Goal: Book appointment/travel/reservation: Book appointment/travel/reservation

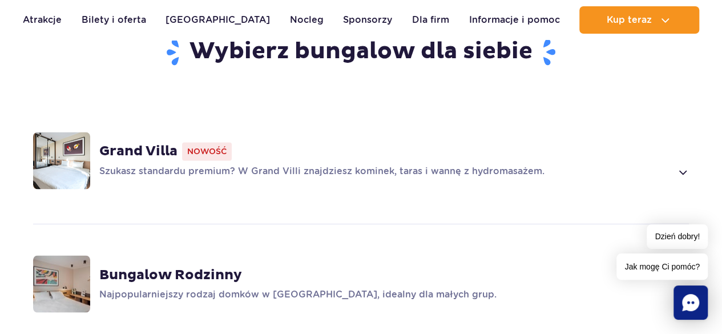
scroll to position [857, 0]
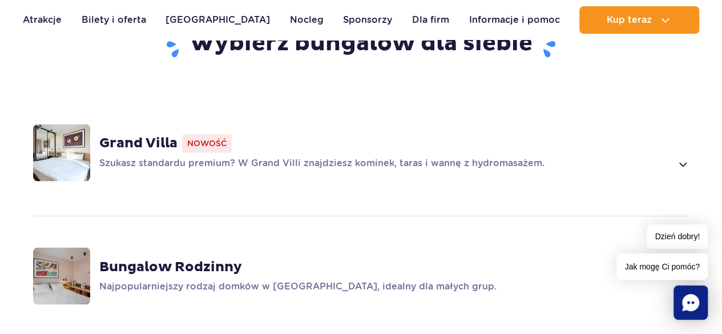
click at [162, 143] on strong "Grand Villa" at bounding box center [138, 143] width 78 height 17
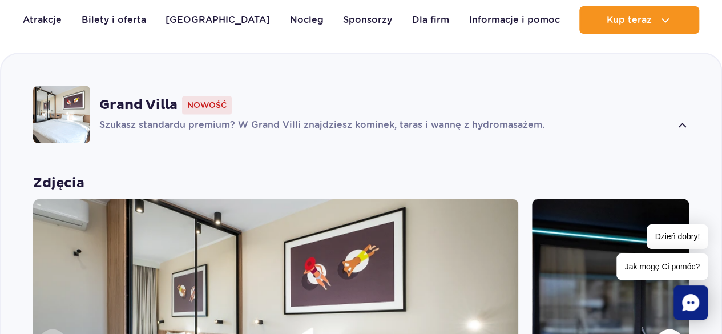
scroll to position [1123, 0]
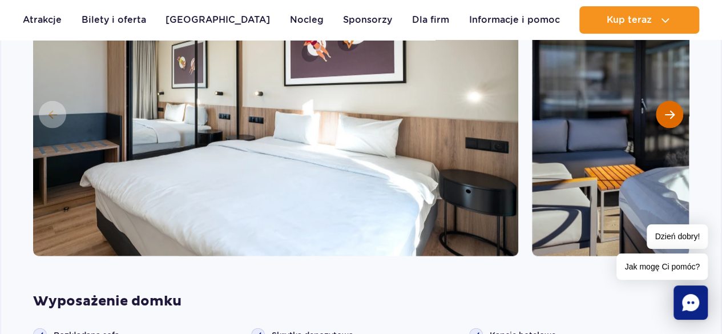
click at [665, 107] on button "Następny slajd" at bounding box center [669, 114] width 27 height 27
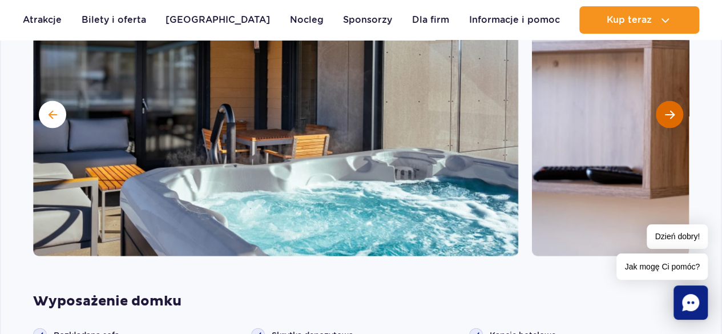
click at [665, 107] on button "Następny slajd" at bounding box center [669, 114] width 27 height 27
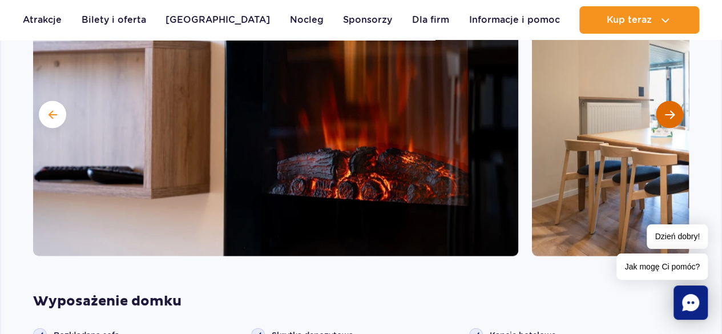
click at [665, 107] on button "Następny slajd" at bounding box center [669, 114] width 27 height 27
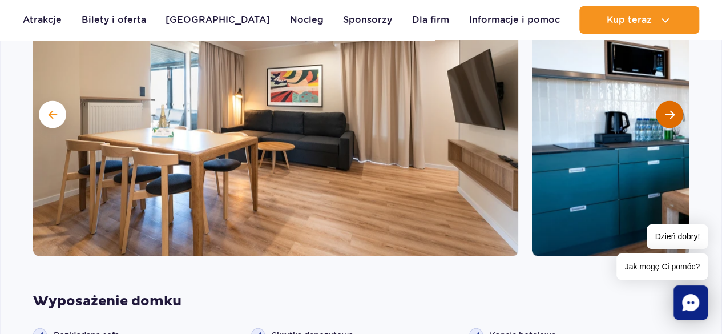
click at [665, 107] on button "Następny slajd" at bounding box center [669, 114] width 27 height 27
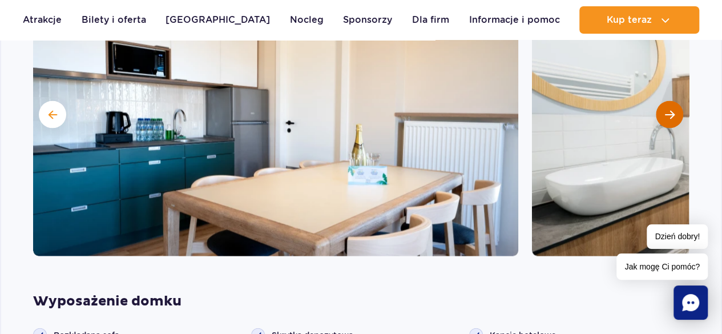
click at [665, 107] on button "Następny slajd" at bounding box center [669, 114] width 27 height 27
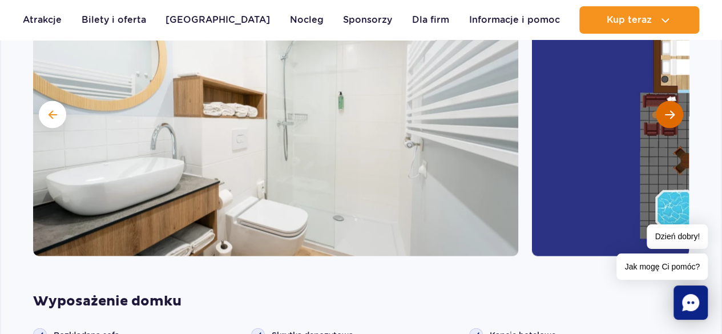
click at [665, 107] on button "Następny slajd" at bounding box center [669, 114] width 27 height 27
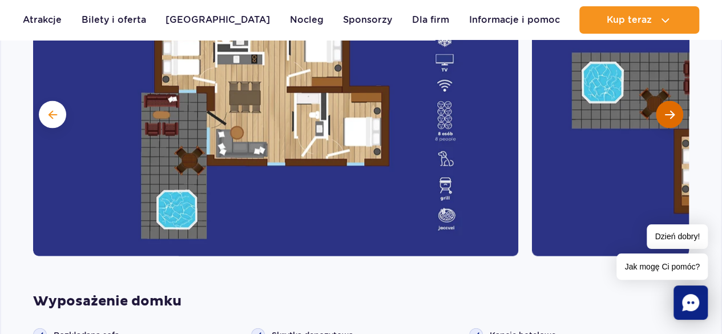
click at [665, 107] on button "Następny slajd" at bounding box center [669, 114] width 27 height 27
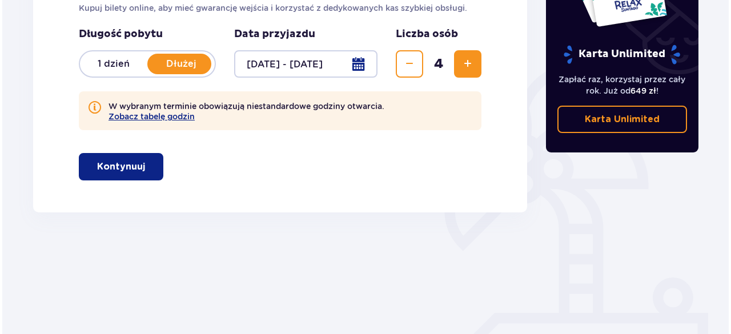
scroll to position [228, 0]
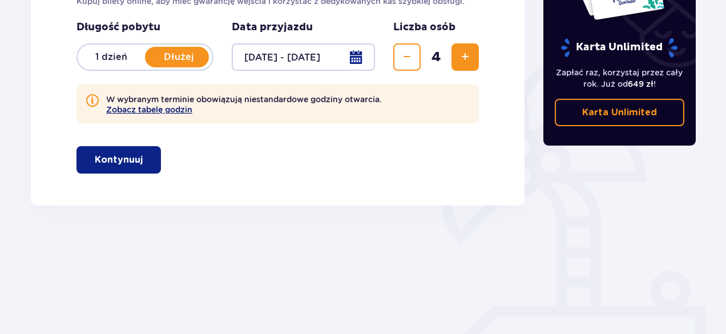
click at [134, 108] on button "Zobacz tabelę godzin" at bounding box center [149, 109] width 86 height 9
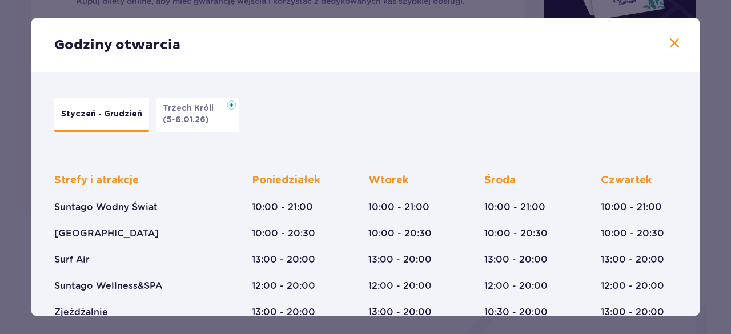
click at [673, 43] on span at bounding box center [675, 44] width 14 height 14
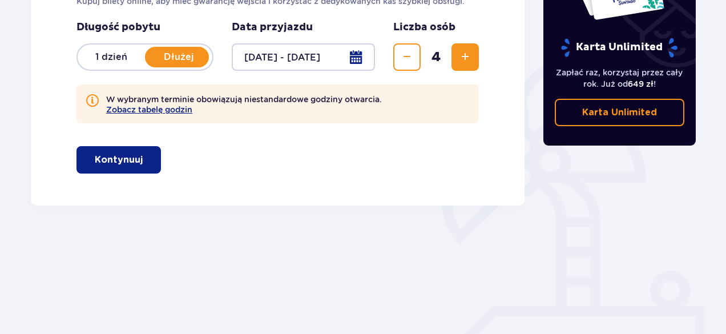
click at [115, 154] on p "Kontynuuj" at bounding box center [119, 160] width 48 height 13
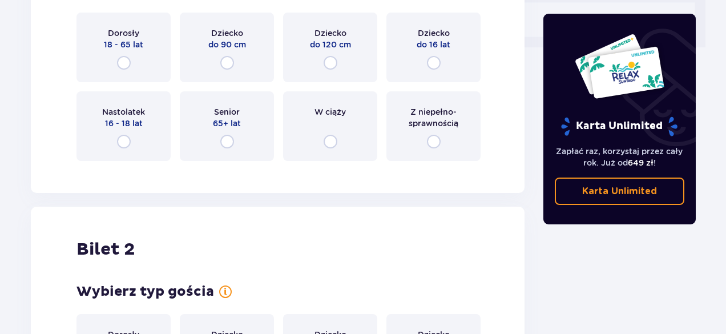
scroll to position [434, 0]
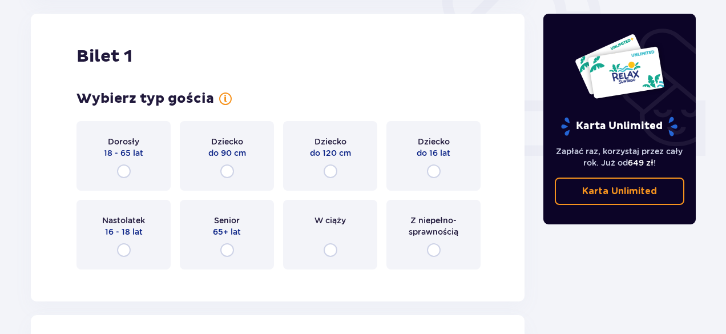
click at [121, 173] on input "radio" at bounding box center [124, 171] width 14 height 14
radio input "true"
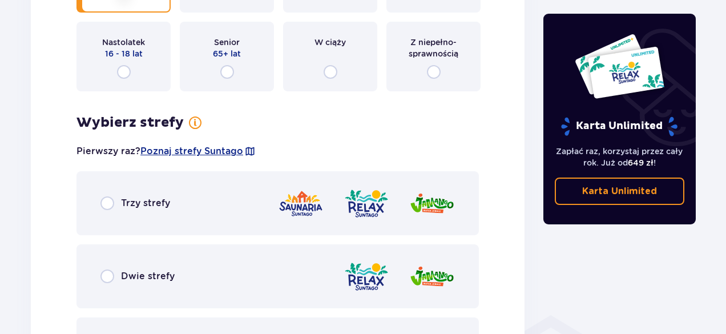
scroll to position [598, 0]
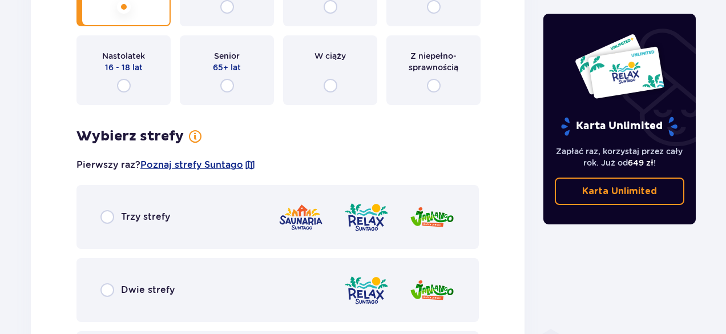
click at [112, 214] on input "radio" at bounding box center [107, 217] width 14 height 14
radio input "true"
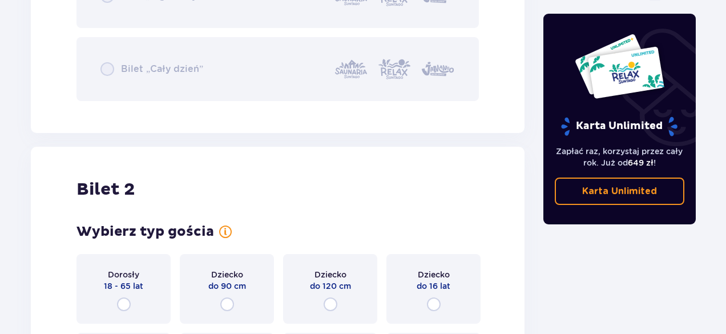
scroll to position [1402, 0]
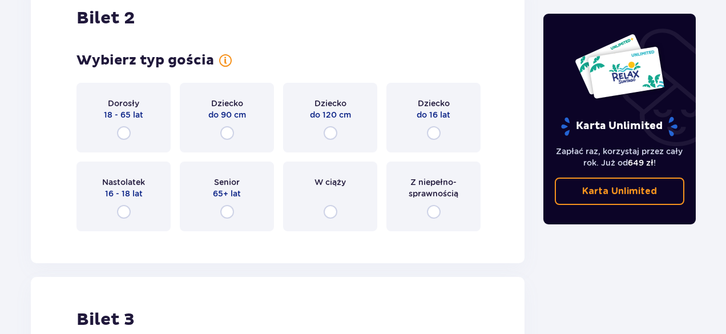
click at [121, 130] on input "radio" at bounding box center [124, 133] width 14 height 14
radio input "true"
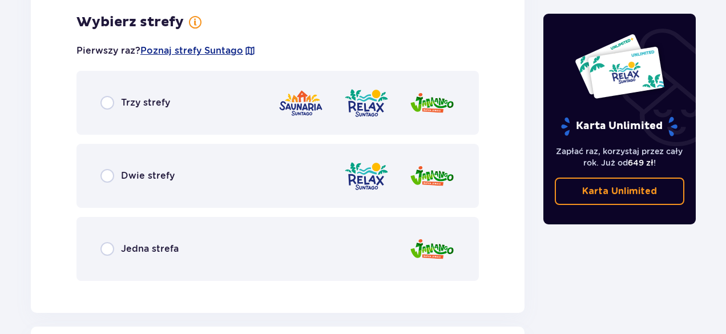
scroll to position [1643, 0]
click at [110, 105] on input "radio" at bounding box center [107, 102] width 14 height 14
radio input "true"
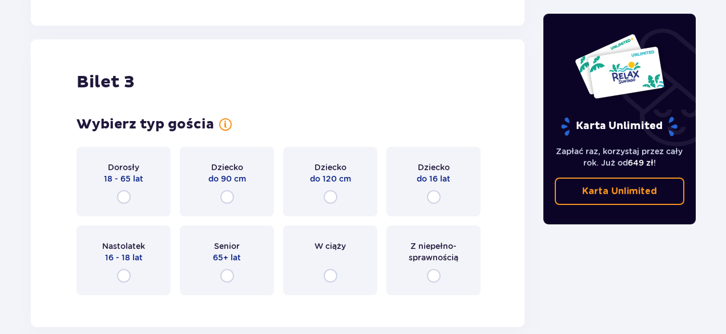
scroll to position [2286, 0]
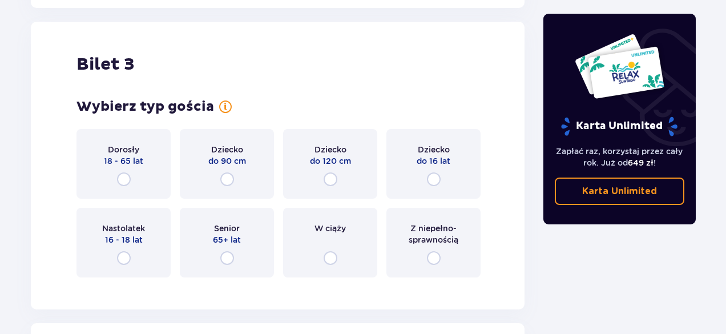
click at [331, 180] on input "radio" at bounding box center [331, 179] width 14 height 14
radio input "true"
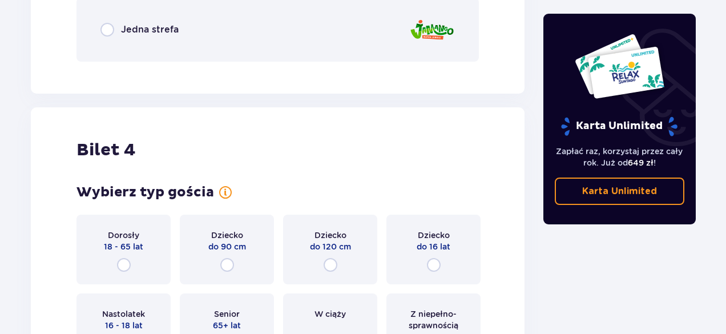
scroll to position [2573, 0]
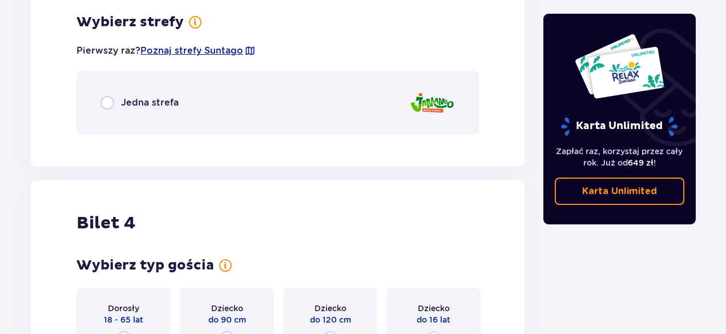
click at [108, 103] on input "radio" at bounding box center [107, 103] width 14 height 14
radio input "true"
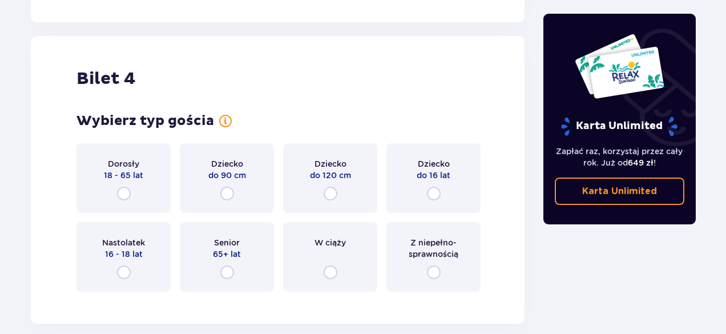
scroll to position [3060, 0]
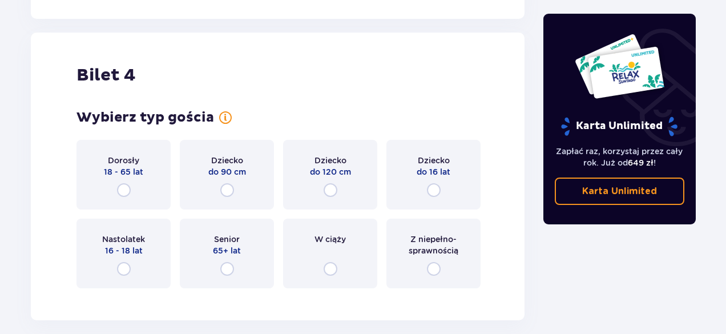
click at [333, 187] on input "radio" at bounding box center [331, 190] width 14 height 14
radio input "true"
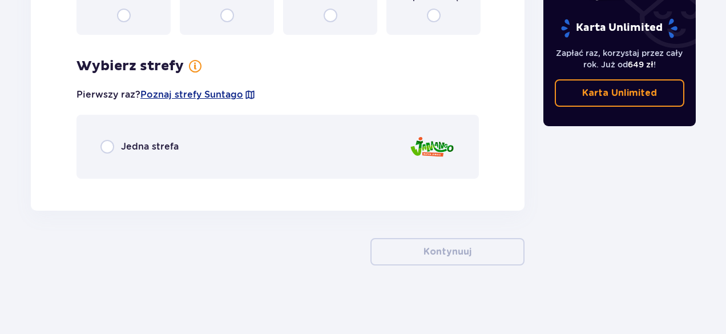
scroll to position [3199, 0]
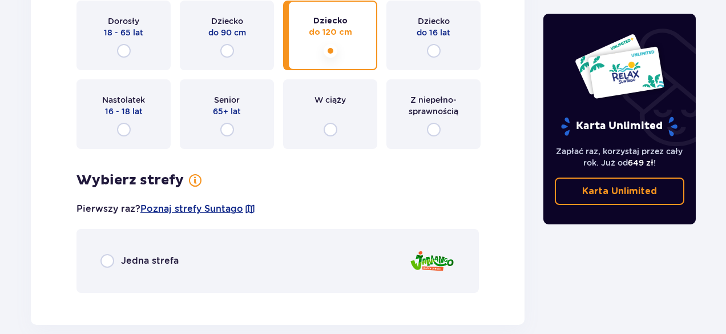
click at [108, 256] on input "radio" at bounding box center [107, 261] width 14 height 14
radio input "true"
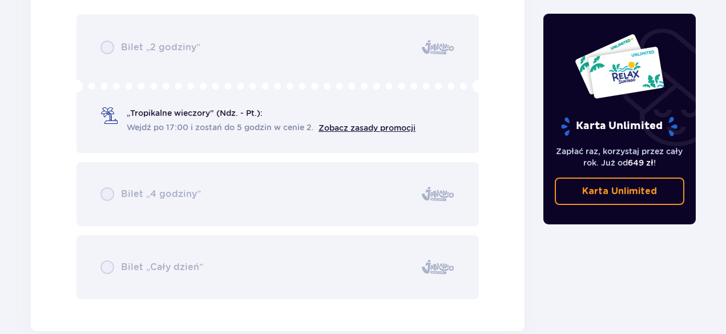
scroll to position [3423, 0]
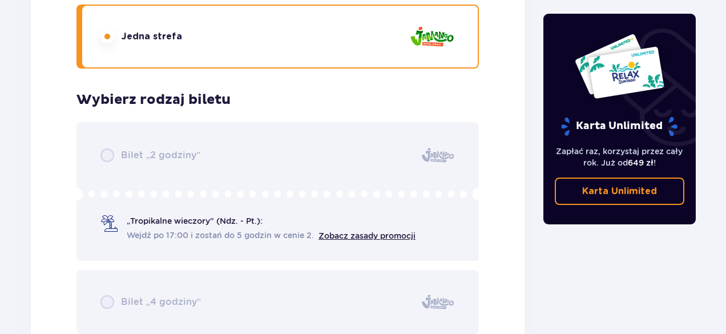
click at [156, 223] on div "Bilet „2 godziny” „Tropikalne wieczory" (Ndz. - Pt.): Wejdź po 17:00 i zostań d…" at bounding box center [278, 264] width 403 height 285
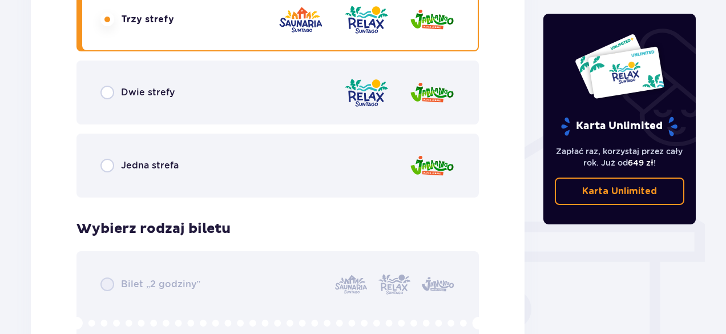
scroll to position [797, 0]
click at [111, 161] on input "radio" at bounding box center [107, 165] width 14 height 14
radio input "true"
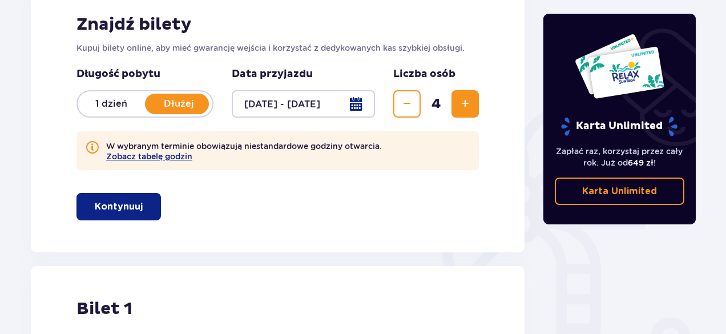
scroll to position [0, 0]
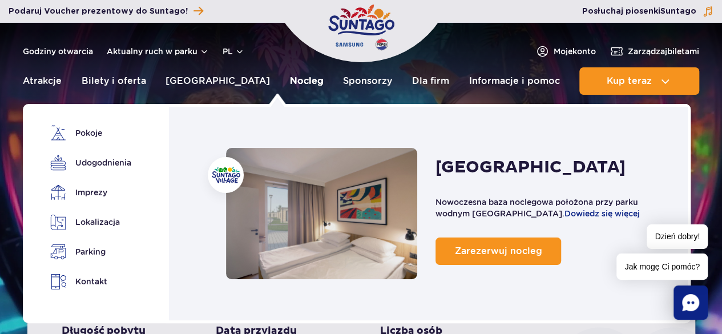
click at [290, 82] on link "Nocleg" at bounding box center [307, 80] width 34 height 27
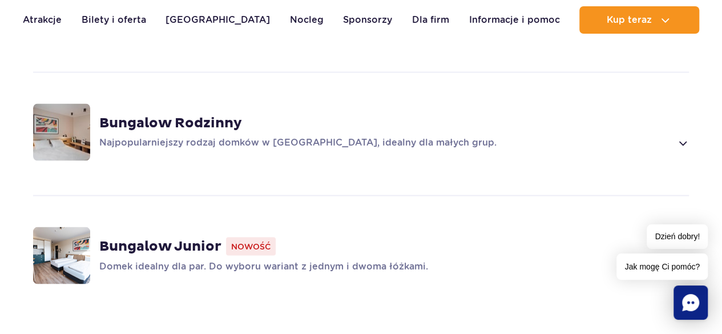
scroll to position [857, 0]
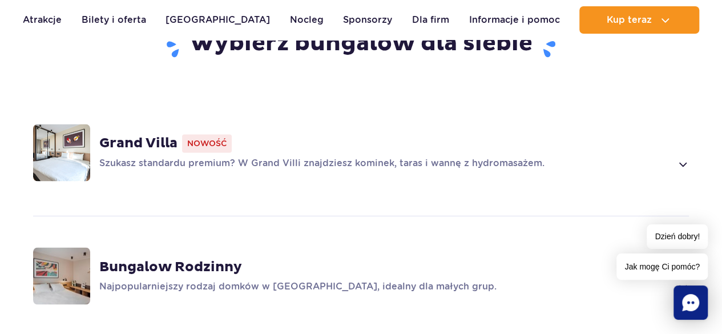
click at [184, 263] on strong "Bungalow Rodzinny" at bounding box center [170, 266] width 143 height 17
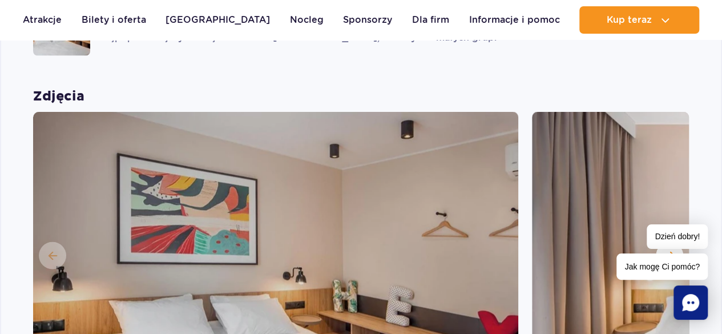
scroll to position [1247, 0]
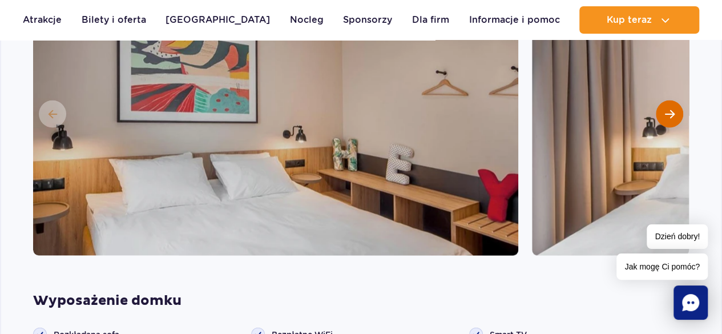
click at [669, 115] on span "Następny slajd" at bounding box center [670, 114] width 10 height 10
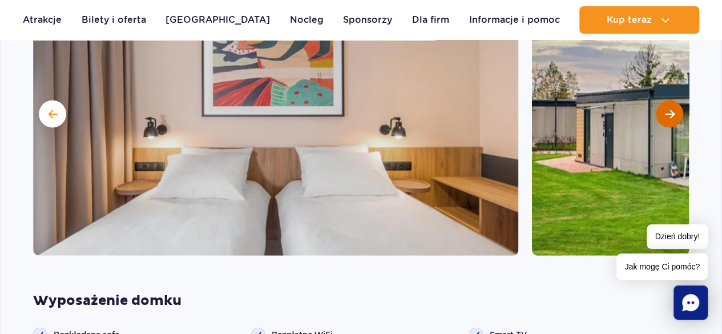
click at [669, 115] on span "Następny slajd" at bounding box center [670, 114] width 10 height 10
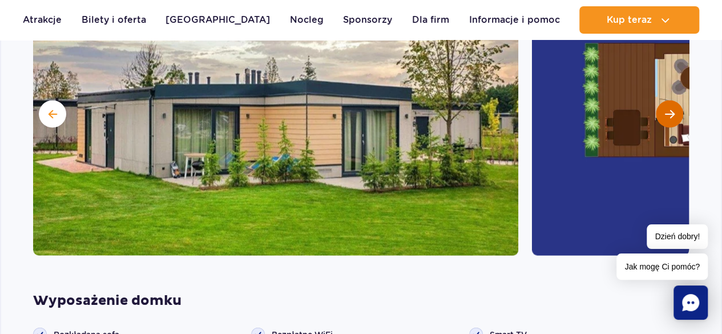
click at [669, 115] on span "Następny slajd" at bounding box center [670, 114] width 10 height 10
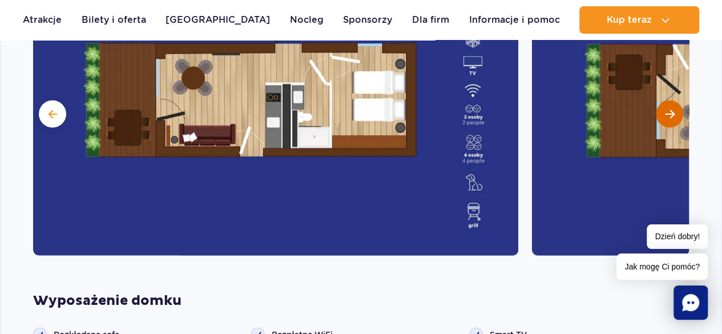
click at [669, 115] on span "Następny slajd" at bounding box center [670, 114] width 10 height 10
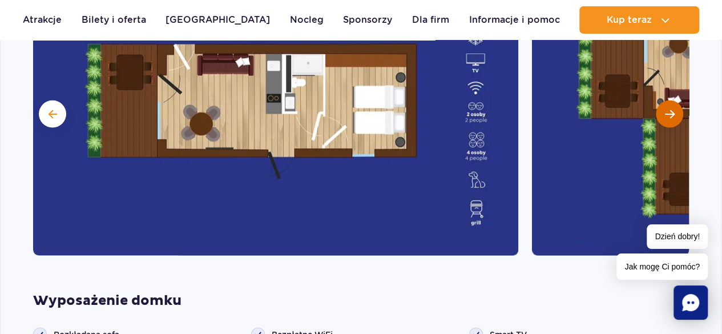
click at [669, 115] on span "Następny slajd" at bounding box center [670, 114] width 10 height 10
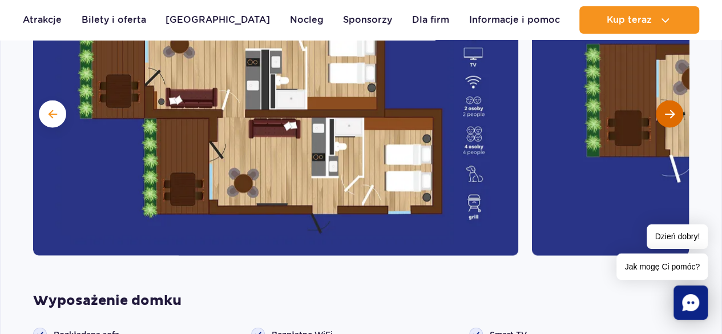
click at [669, 115] on span "Następny slajd" at bounding box center [670, 114] width 10 height 10
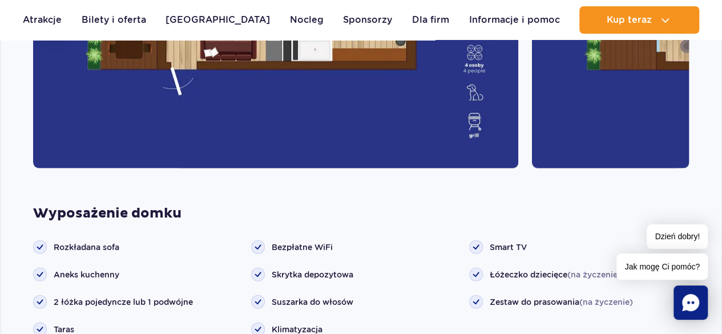
scroll to position [1475, 0]
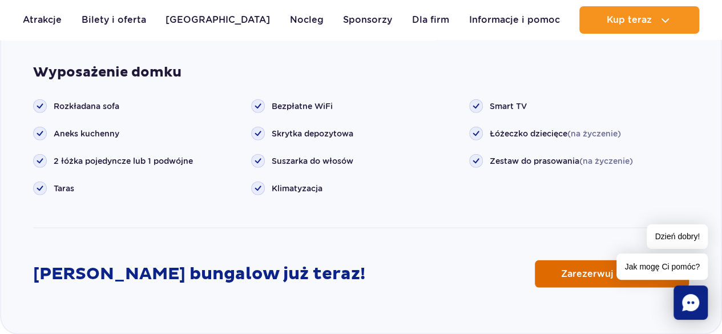
click at [593, 270] on span "Zarezerwuj online" at bounding box center [603, 274] width 85 height 9
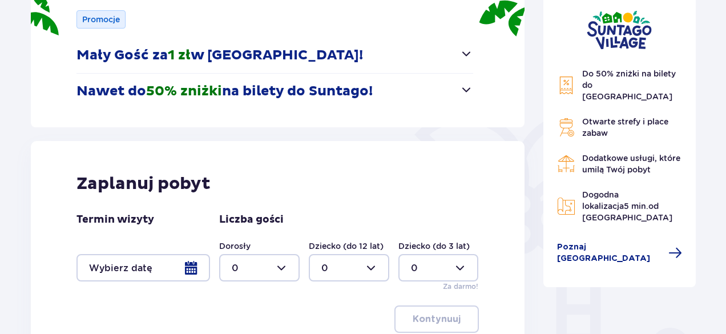
scroll to position [286, 0]
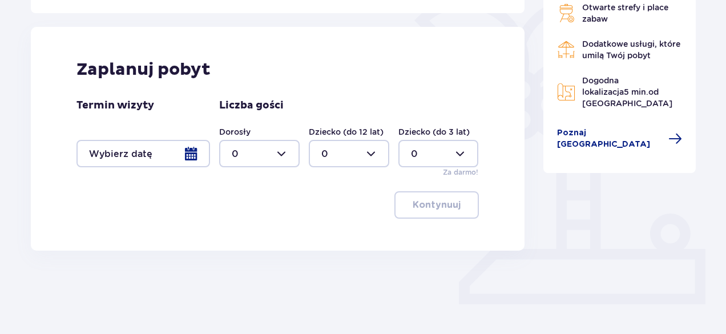
click at [187, 148] on div at bounding box center [144, 153] width 134 height 27
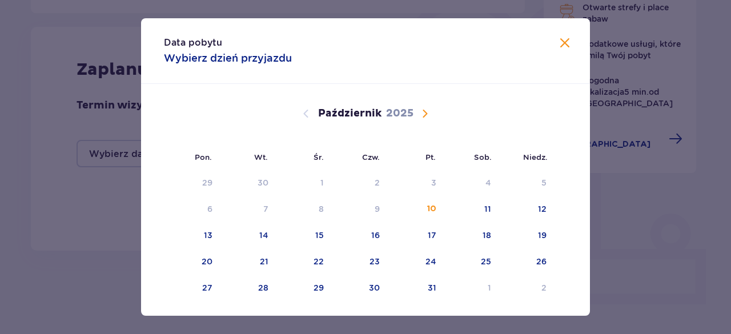
click at [423, 111] on span "Następny miesiąc" at bounding box center [425, 114] width 14 height 14
click at [483, 198] on div "8" at bounding box center [470, 209] width 55 height 25
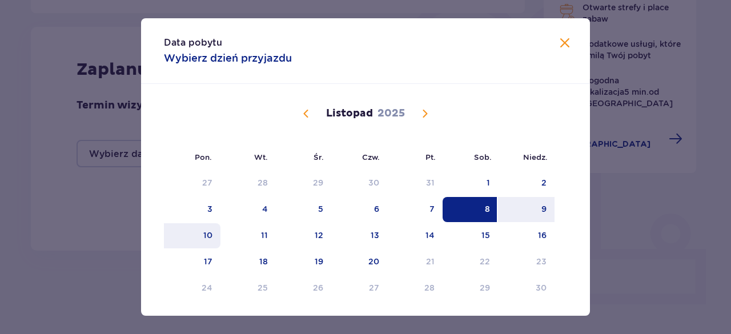
click at [203, 234] on div "10" at bounding box center [207, 235] width 9 height 11
type input "08.11.25 - 10.11.25"
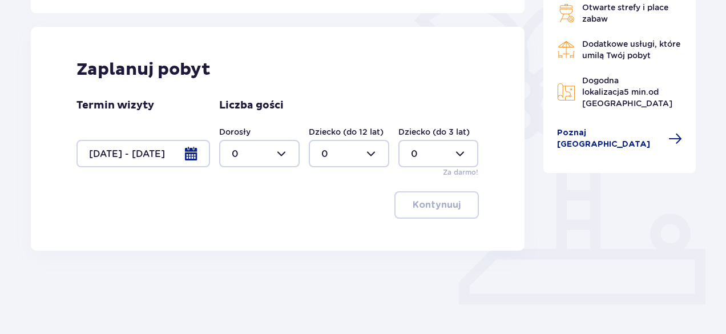
click at [282, 146] on div at bounding box center [259, 153] width 81 height 27
click at [239, 236] on div "2" at bounding box center [259, 236] width 55 height 13
type input "2"
click at [362, 154] on div at bounding box center [349, 153] width 81 height 27
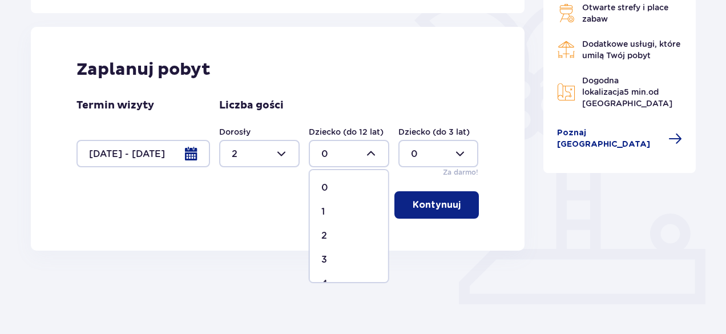
click at [325, 235] on p "2" at bounding box center [324, 236] width 6 height 13
type input "2"
click at [337, 211] on div "Kontynuuj" at bounding box center [278, 204] width 403 height 27
click at [448, 200] on p "Kontynuuj" at bounding box center [437, 205] width 48 height 13
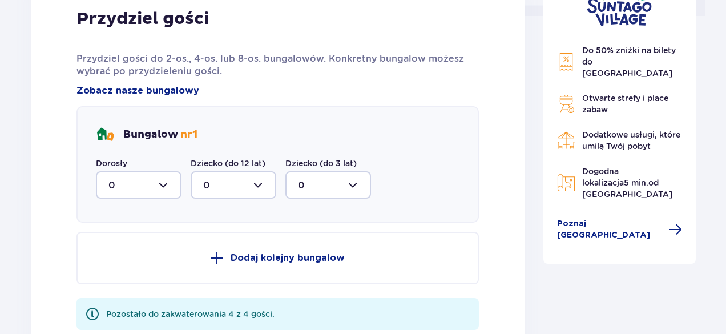
scroll to position [593, 0]
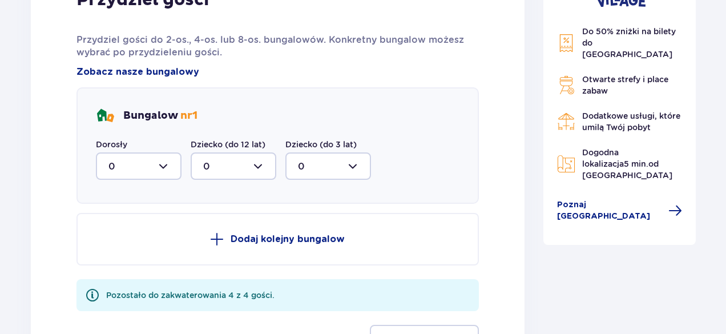
click at [163, 164] on div at bounding box center [139, 165] width 86 height 27
click at [120, 247] on div "2" at bounding box center [138, 249] width 61 height 13
type input "2"
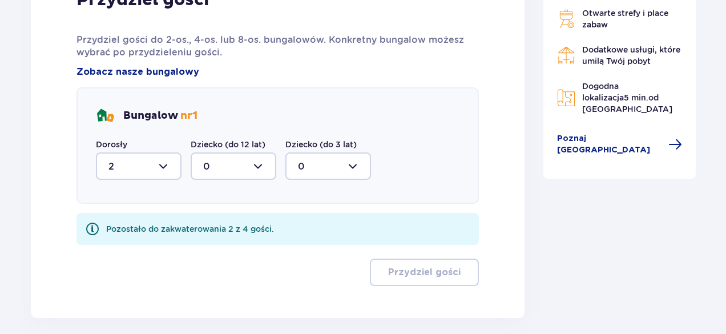
click at [259, 168] on div at bounding box center [234, 165] width 86 height 27
click at [207, 250] on p "2" at bounding box center [206, 249] width 6 height 13
type input "2"
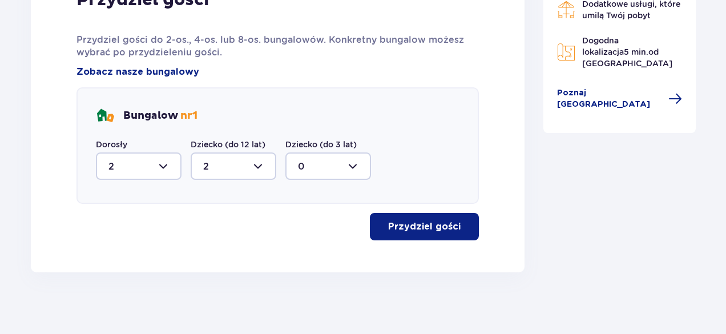
click at [395, 222] on p "Przydziel gości" at bounding box center [424, 226] width 73 height 13
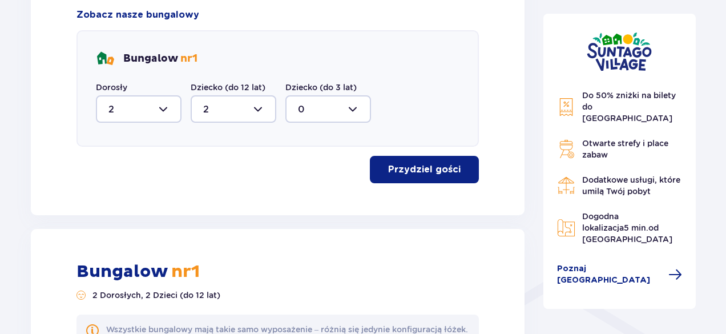
scroll to position [598, 0]
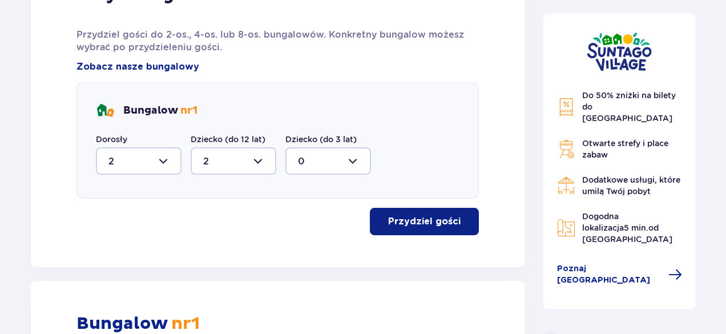
drag, startPoint x: 726, startPoint y: 121, endPoint x: 730, endPoint y: -10, distance: 130.8
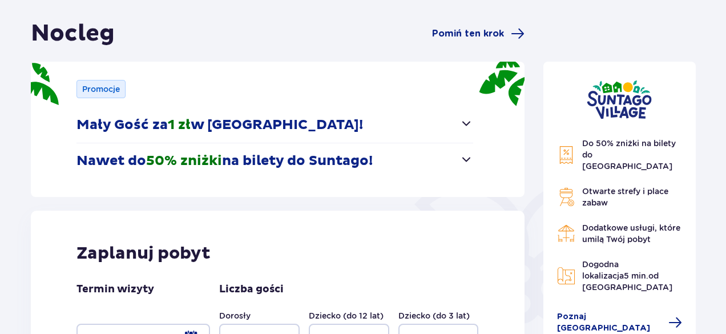
scroll to position [0, 0]
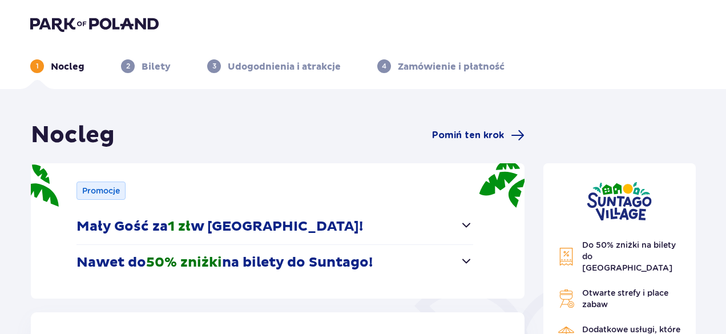
click at [77, 21] on img at bounding box center [94, 24] width 128 height 16
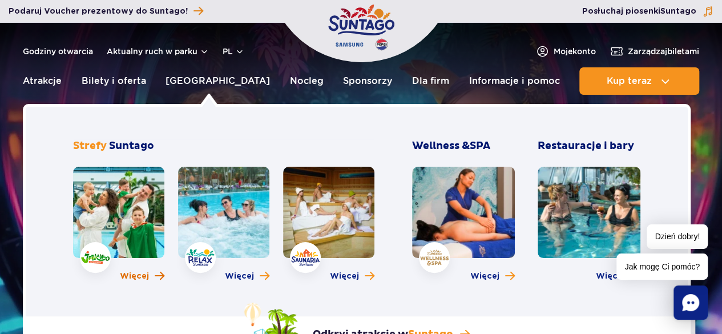
click at [138, 278] on span "Więcej" at bounding box center [134, 276] width 29 height 11
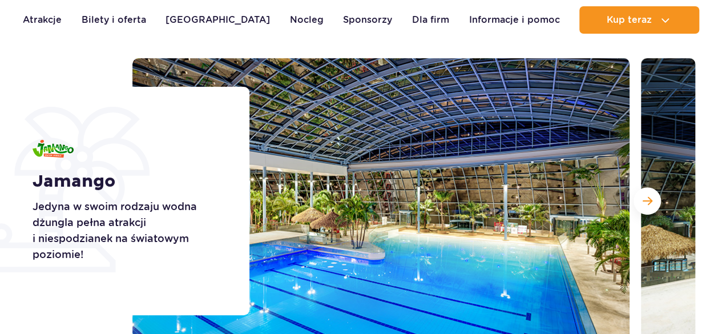
scroll to position [171, 0]
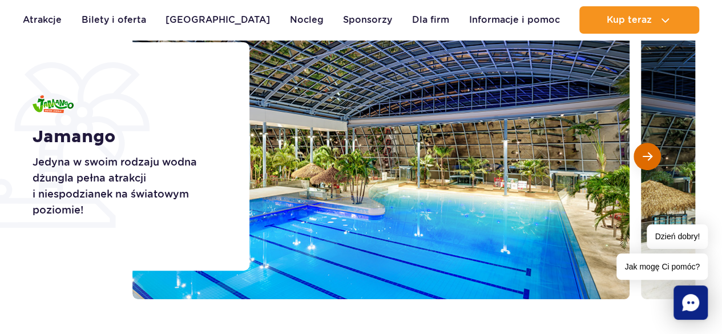
click at [650, 156] on span "Następny slajd" at bounding box center [648, 156] width 10 height 10
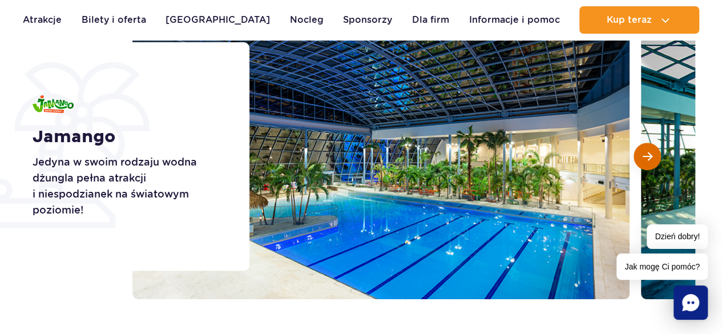
click at [650, 156] on span "Następny slajd" at bounding box center [648, 156] width 10 height 10
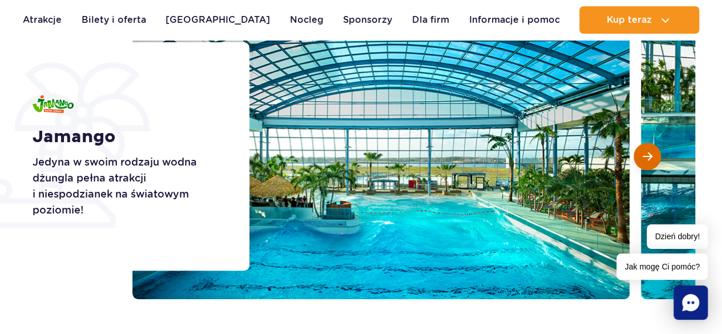
click at [650, 156] on span "Następny slajd" at bounding box center [648, 156] width 10 height 10
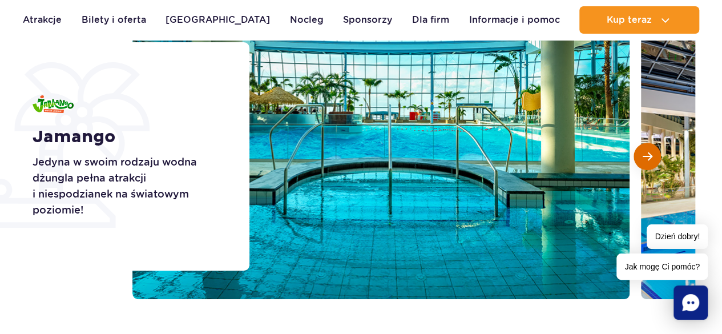
click at [650, 156] on span "Następny slajd" at bounding box center [648, 156] width 10 height 10
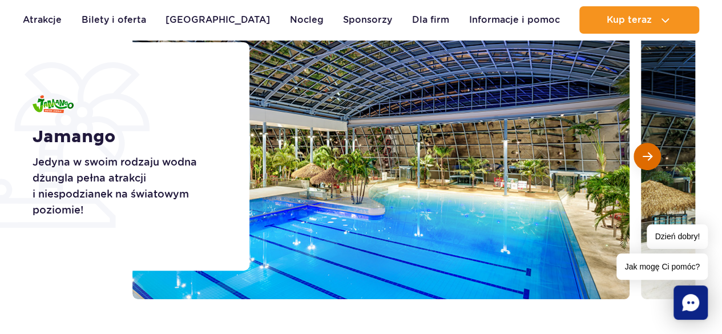
click at [650, 156] on span "Następny slajd" at bounding box center [648, 156] width 10 height 10
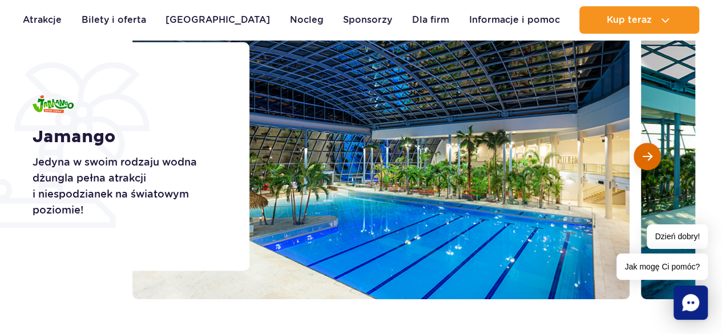
click at [650, 156] on span "Następny slajd" at bounding box center [648, 156] width 10 height 10
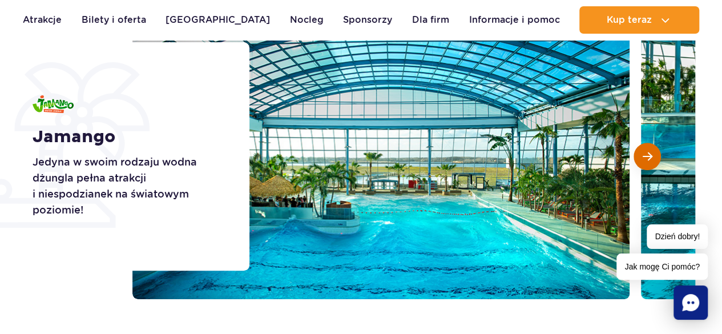
click at [650, 156] on span "Następny slajd" at bounding box center [648, 156] width 10 height 10
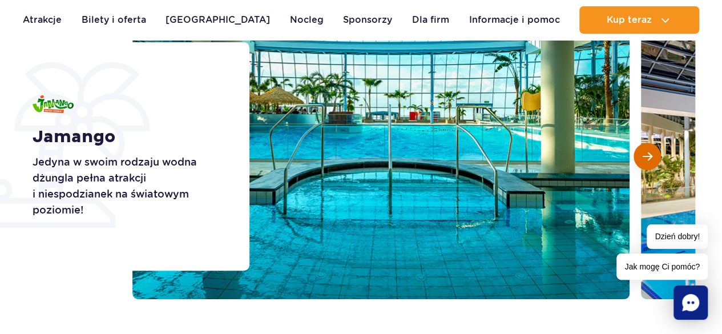
click at [650, 156] on span "Następny slajd" at bounding box center [648, 156] width 10 height 10
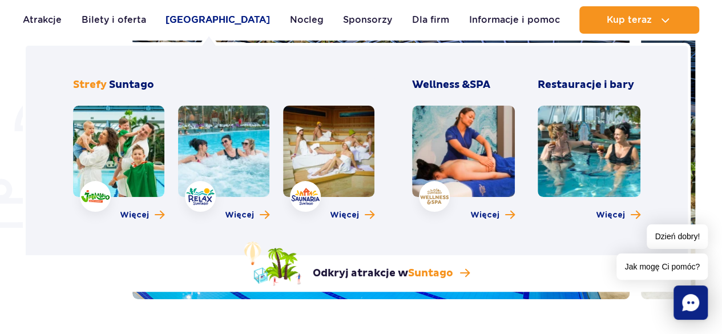
click at [195, 19] on link "[GEOGRAPHIC_DATA]" at bounding box center [218, 19] width 104 height 27
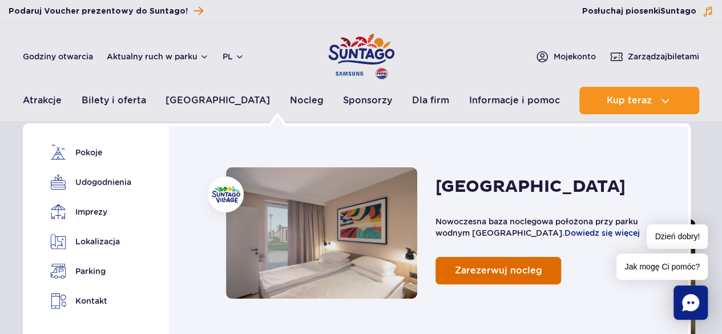
click at [504, 266] on span "Zarezerwuj nocleg" at bounding box center [498, 270] width 87 height 11
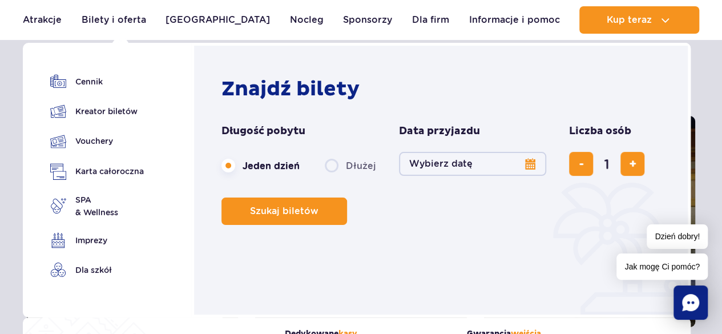
scroll to position [114, 0]
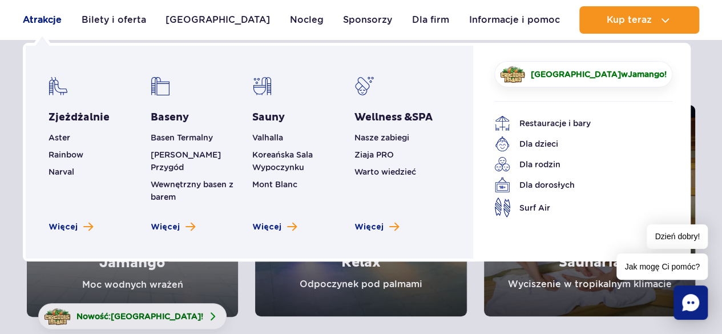
click at [38, 23] on link "Atrakcje" at bounding box center [42, 19] width 39 height 27
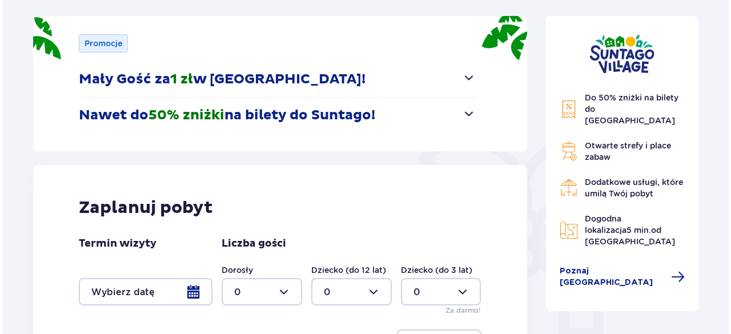
scroll to position [171, 0]
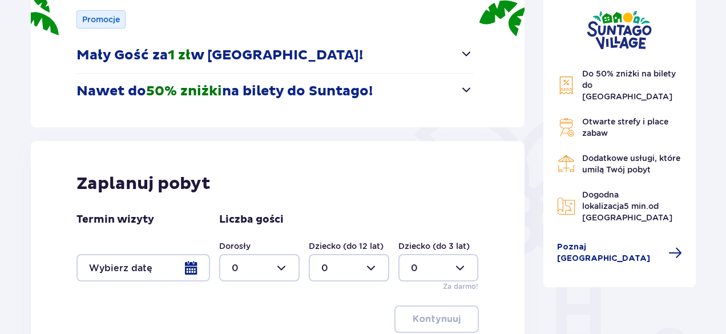
click at [468, 88] on span "button" at bounding box center [467, 90] width 14 height 14
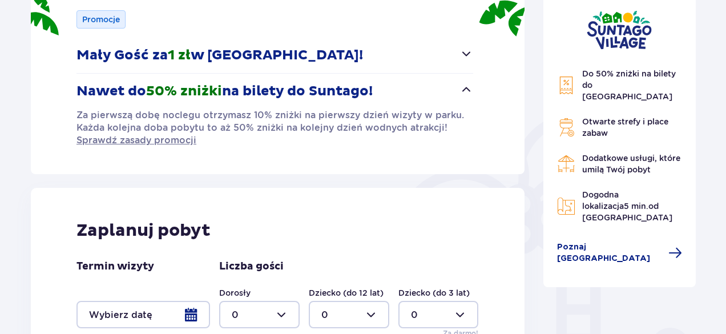
click at [468, 88] on span "button" at bounding box center [467, 90] width 14 height 14
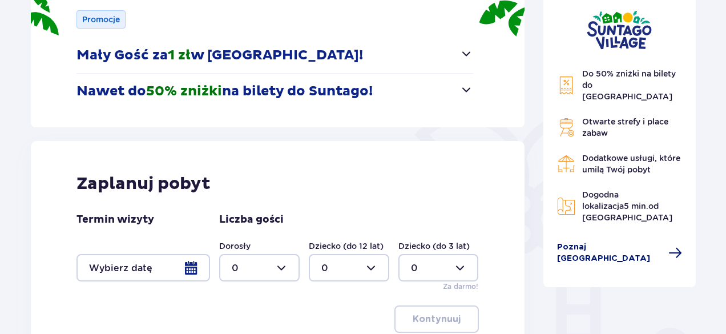
click at [629, 242] on span "Poznaj Suntago Village" at bounding box center [609, 253] width 105 height 23
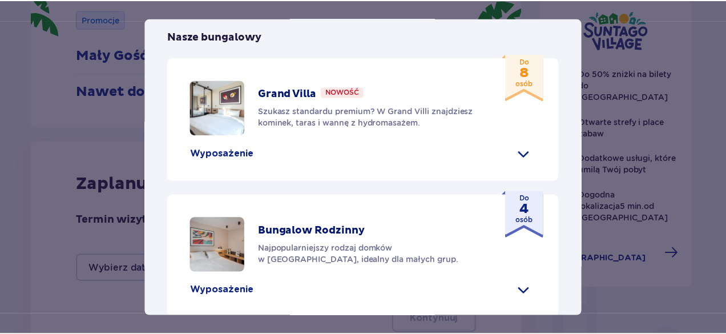
scroll to position [343, 0]
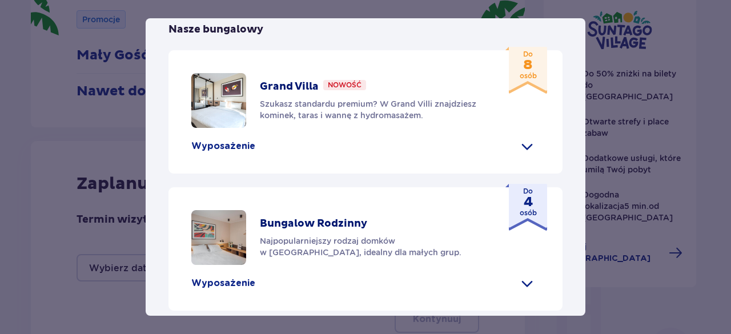
click at [680, 266] on div "Suntago Village Suntago Village to idealne miejsce dla fanów dobrej zabawy i tr…" at bounding box center [365, 167] width 731 height 334
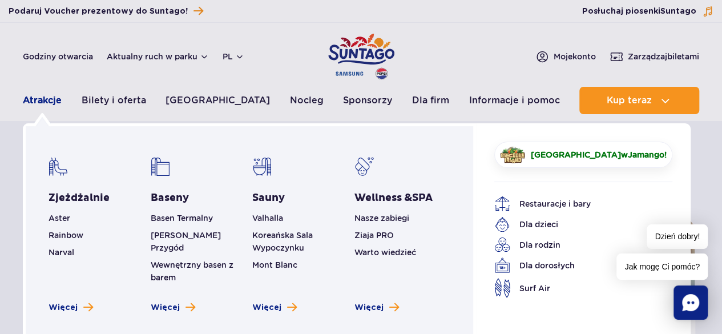
click at [50, 103] on link "Atrakcje" at bounding box center [42, 100] width 39 height 27
click at [58, 210] on div "Zjeżdżalnie Aster Rainbow [GEOGRAPHIC_DATA] Więcej" at bounding box center [100, 235] width 102 height 156
click at [69, 302] on span "Więcej" at bounding box center [63, 307] width 29 height 11
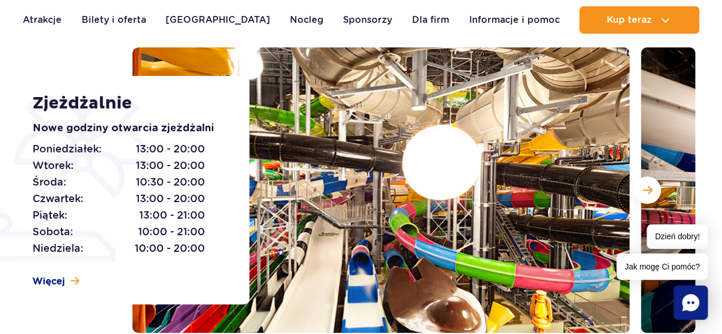
scroll to position [114, 0]
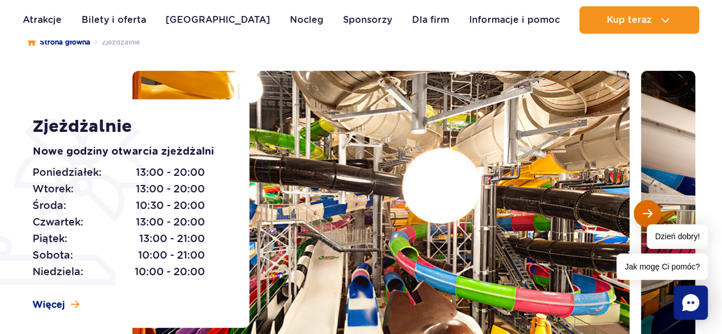
click at [648, 210] on span "Następny slajd" at bounding box center [648, 213] width 10 height 10
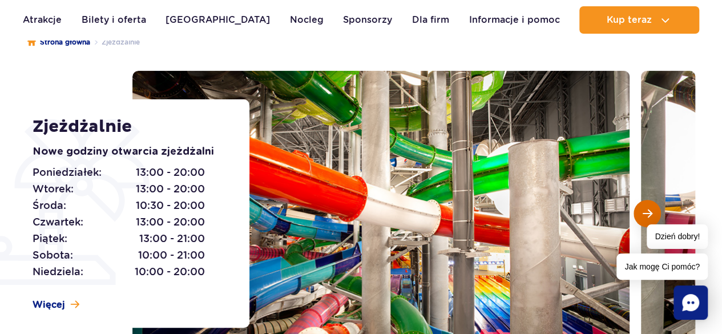
click at [645, 211] on span "Następny slajd" at bounding box center [648, 213] width 10 height 10
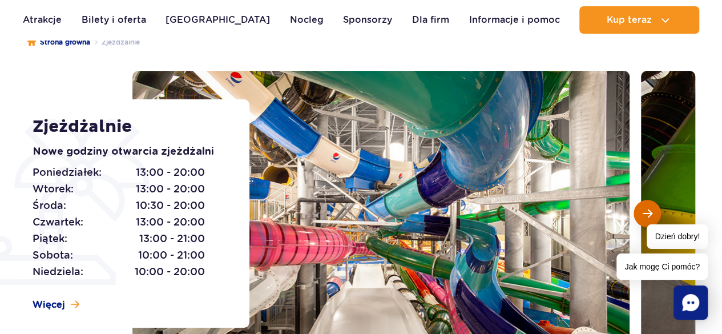
click at [645, 211] on span "Następny slajd" at bounding box center [648, 213] width 10 height 10
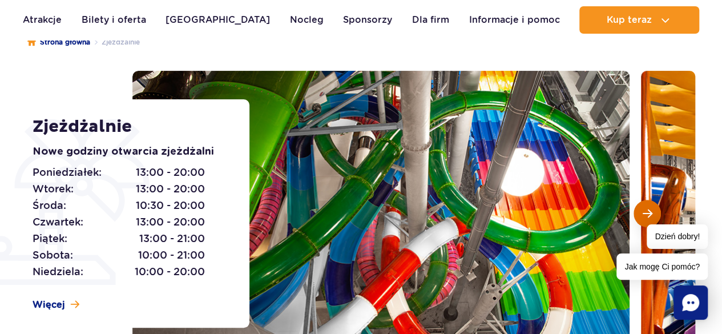
click at [645, 211] on span "Następny slajd" at bounding box center [648, 213] width 10 height 10
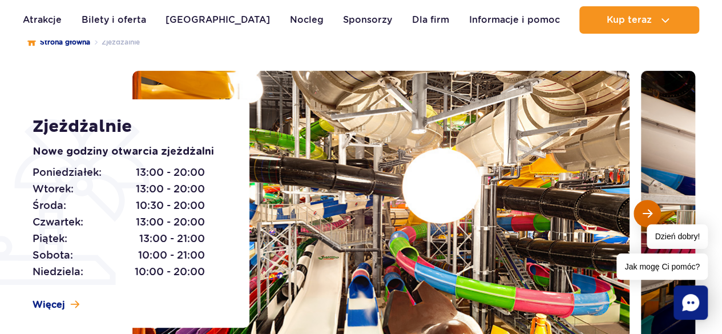
click at [645, 211] on span "Następny slajd" at bounding box center [648, 213] width 10 height 10
